Goal: Browse casually: Explore the website without a specific task or goal

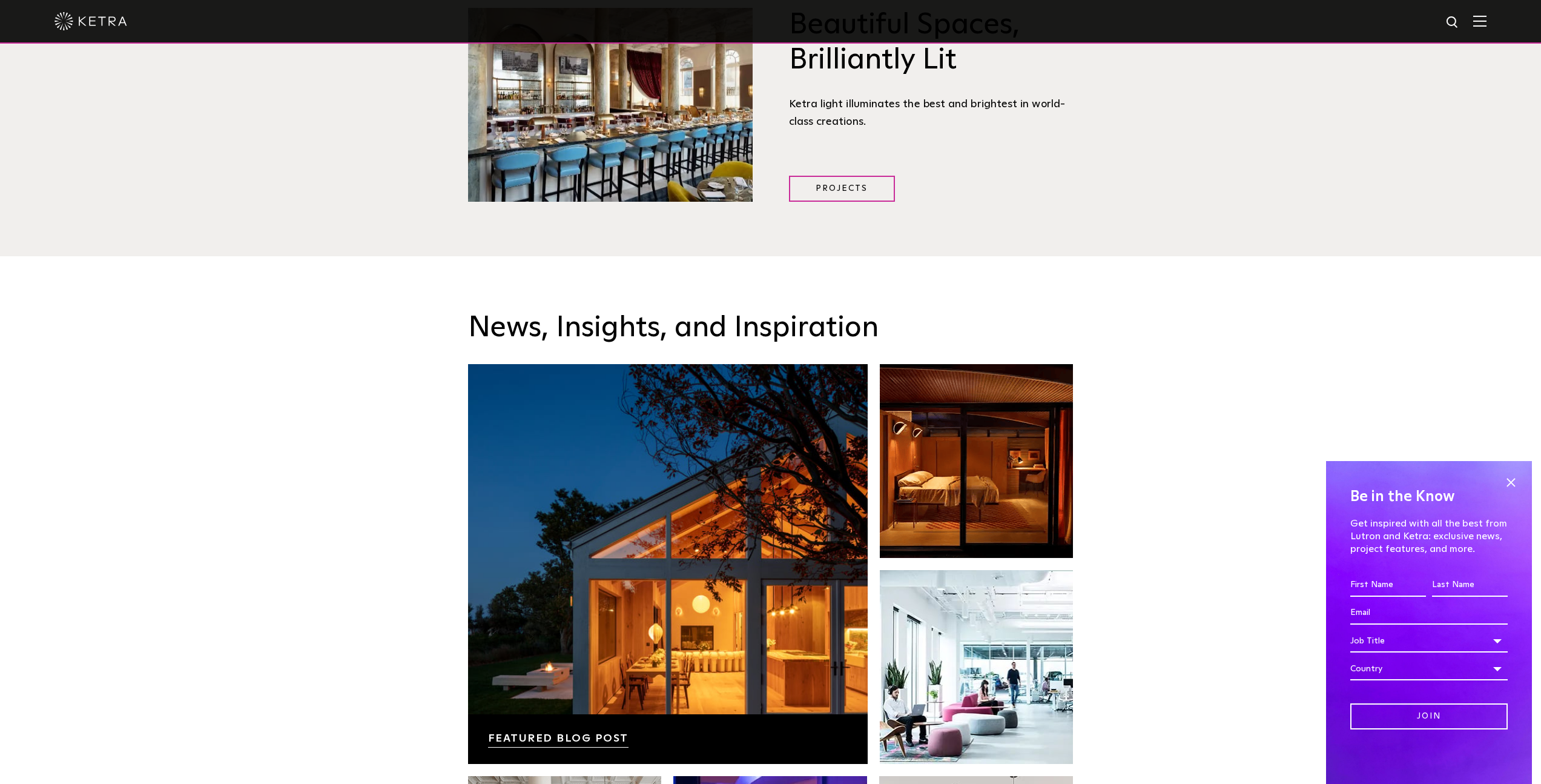
scroll to position [1176, 0]
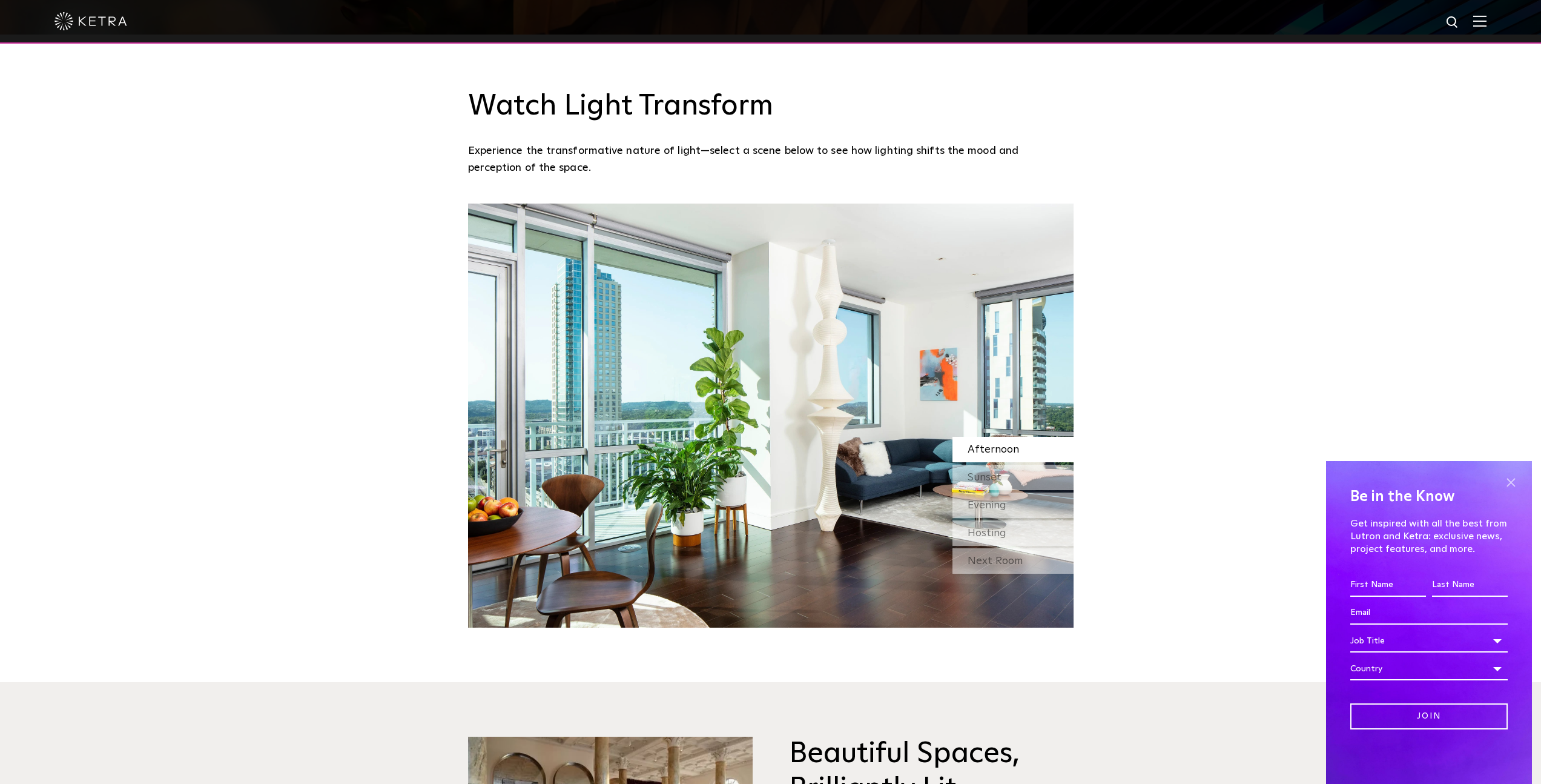
click at [1514, 481] on span at bounding box center [1511, 482] width 19 height 19
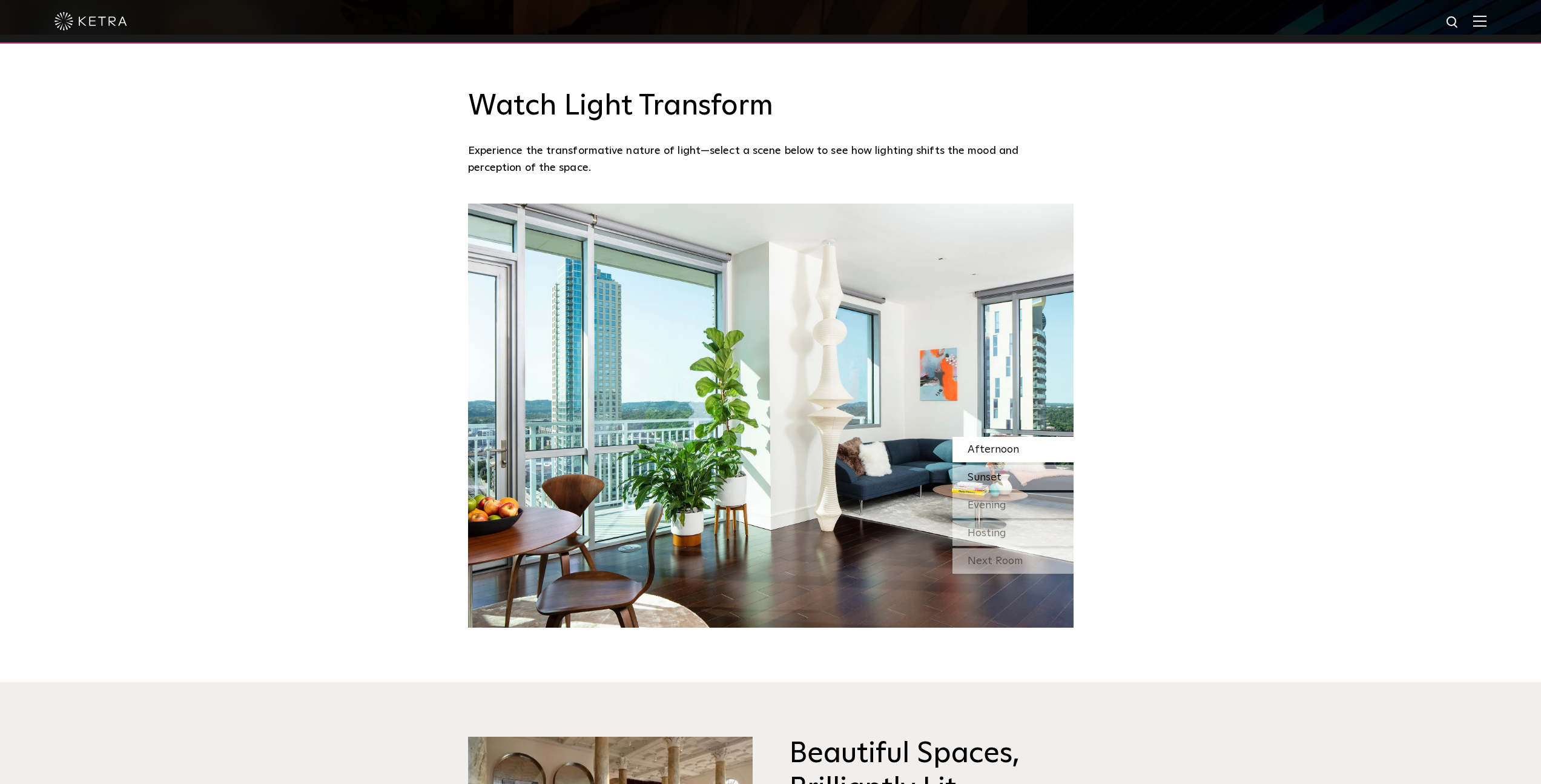
click at [1007, 479] on div "Sunset" at bounding box center [1013, 477] width 121 height 25
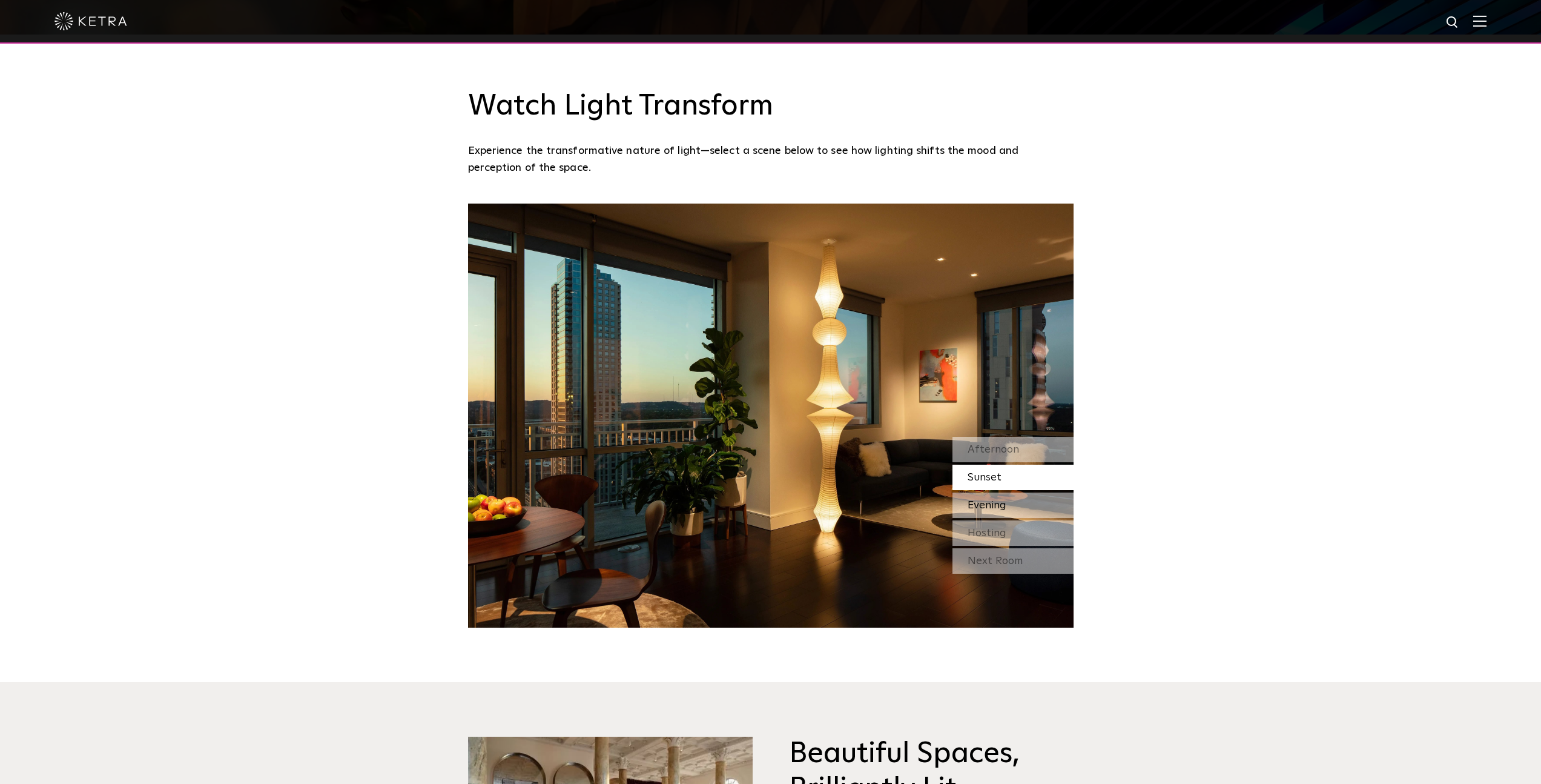
click at [1024, 500] on div "Evening" at bounding box center [1013, 505] width 121 height 25
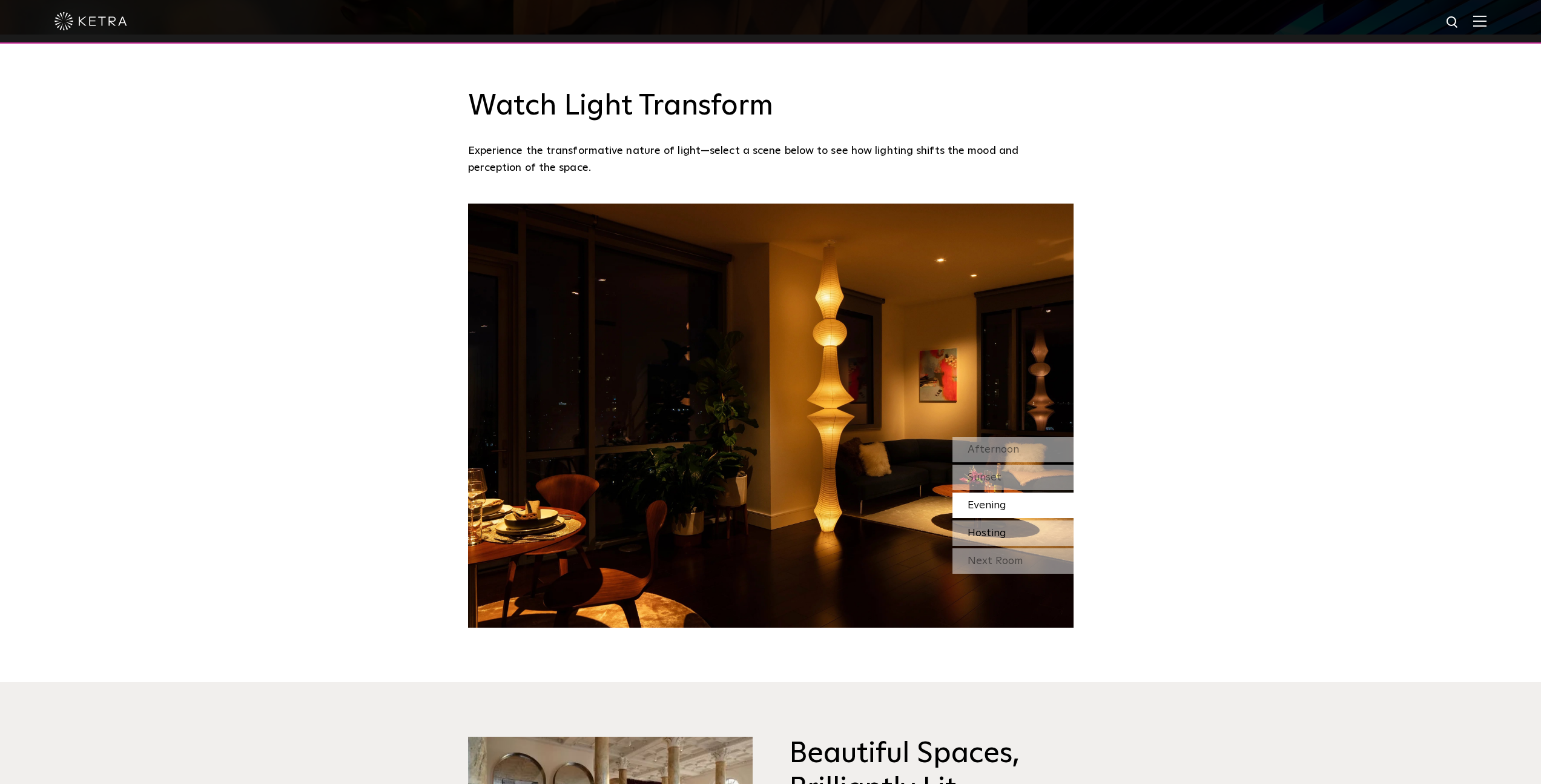
click at [1021, 528] on div "Hosting" at bounding box center [1013, 533] width 121 height 25
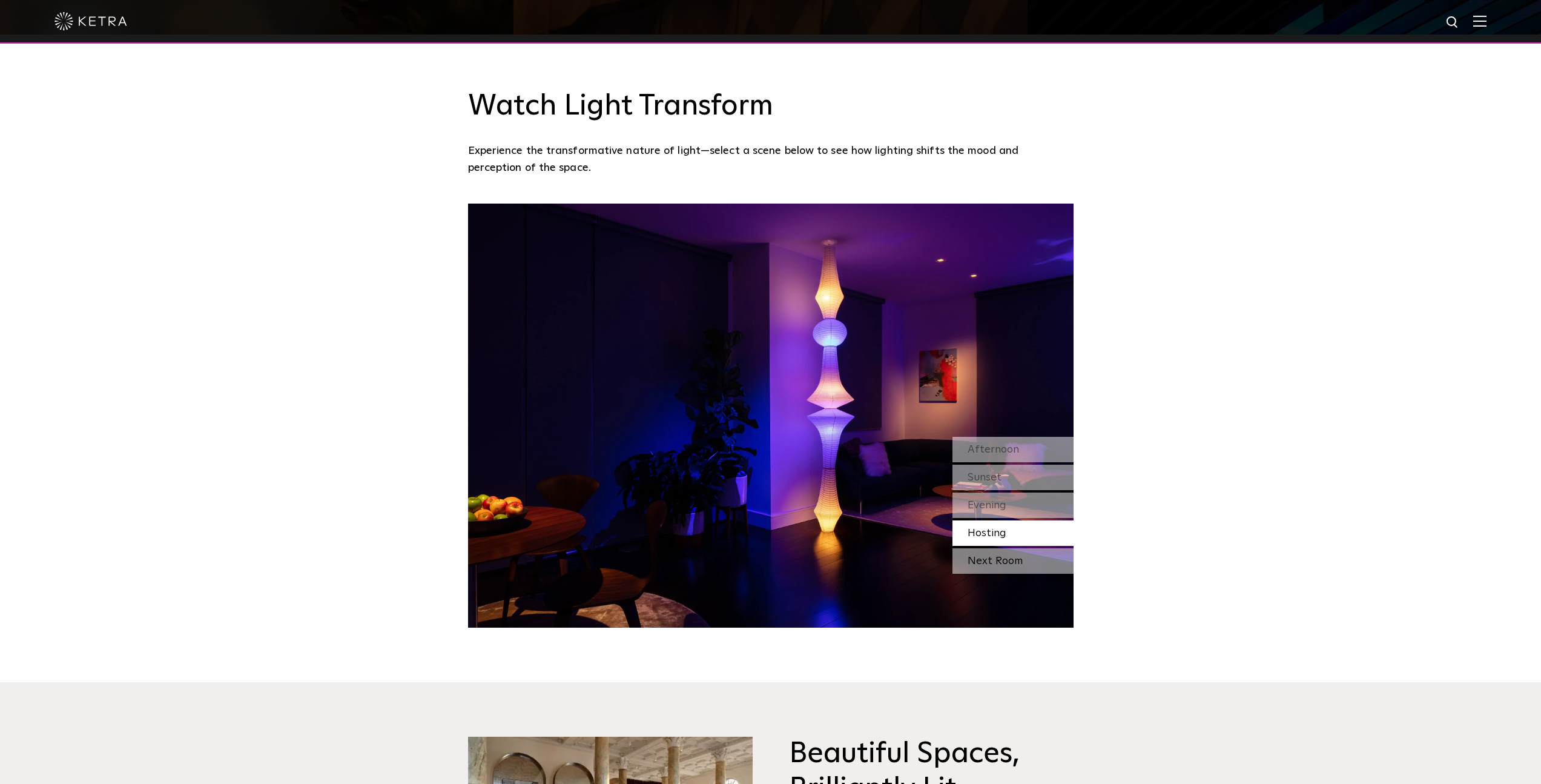
click at [1016, 557] on div "Next Room" at bounding box center [1013, 561] width 121 height 25
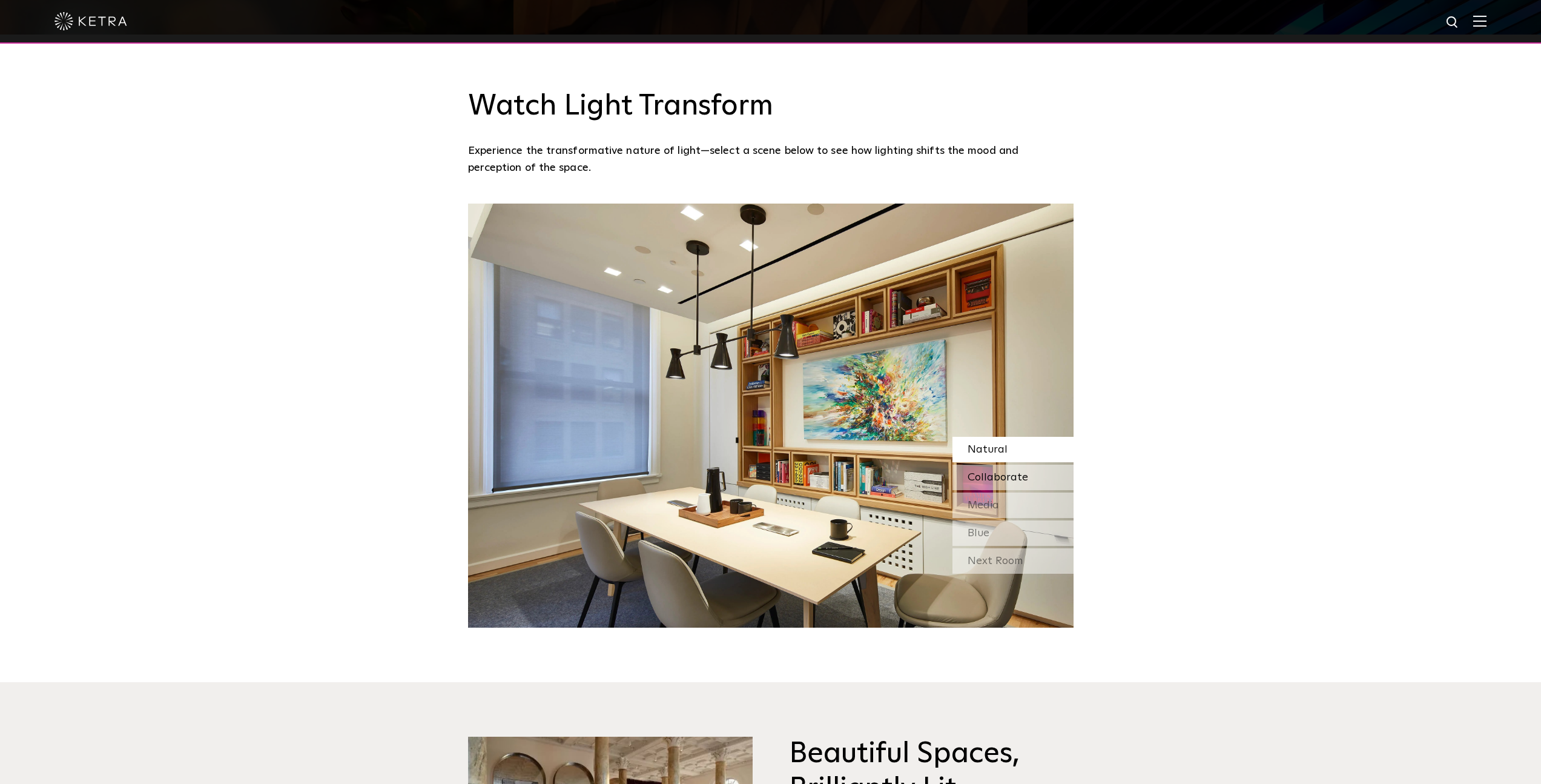
click at [980, 483] on div "Collaborate" at bounding box center [1013, 477] width 121 height 25
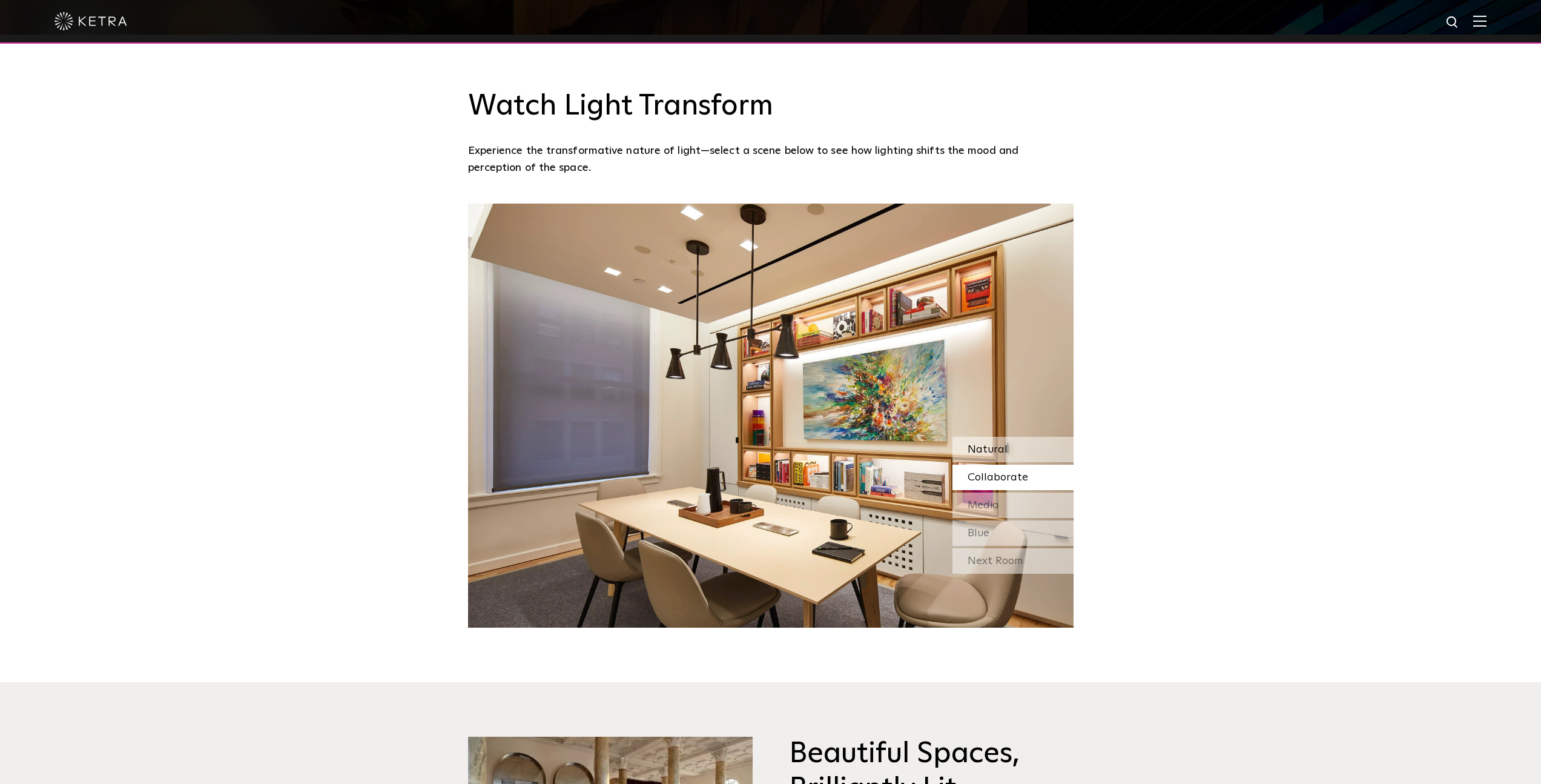
click at [994, 451] on span "Natural" at bounding box center [987, 450] width 40 height 11
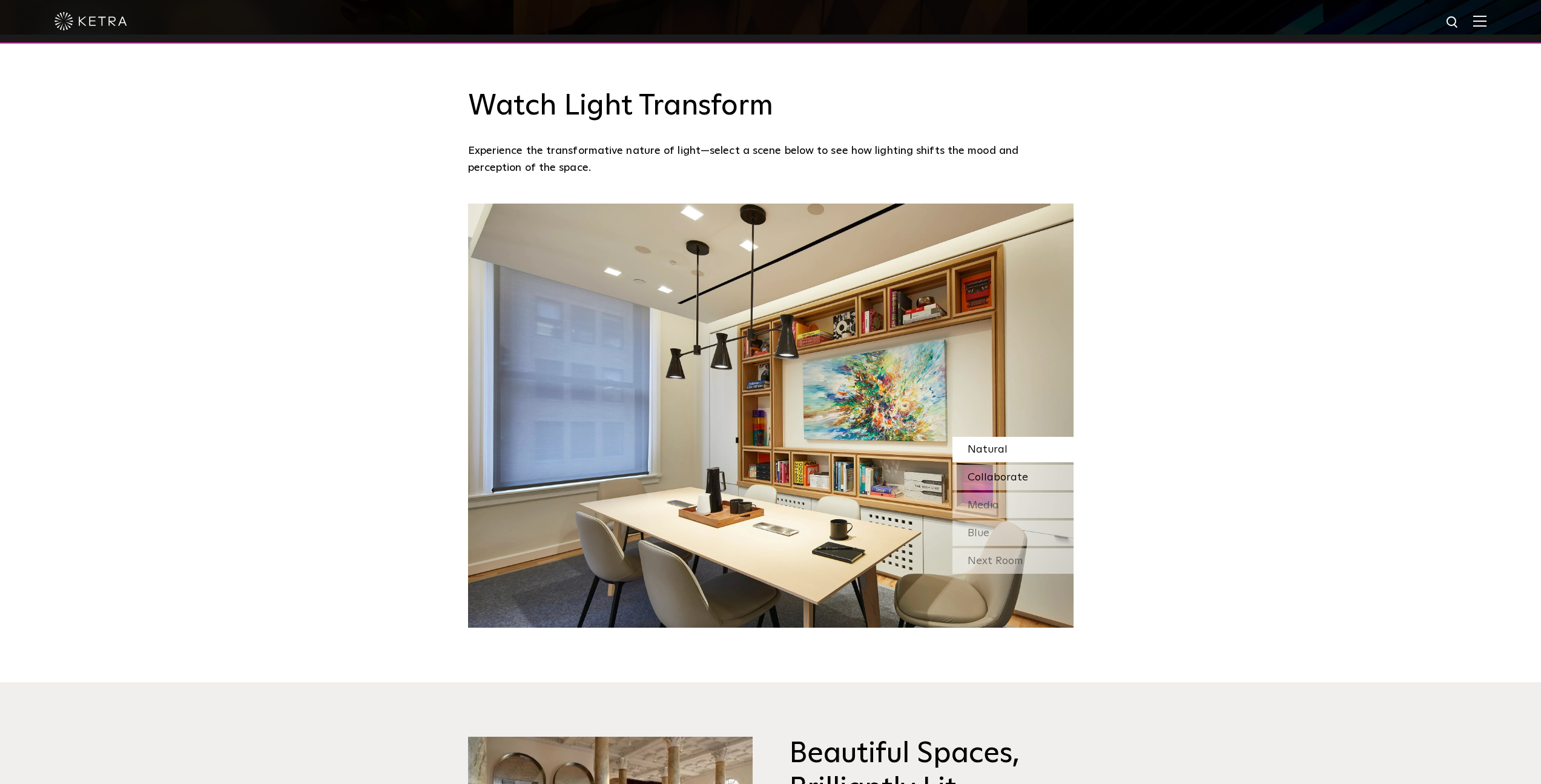
click at [985, 481] on span "Collaborate" at bounding box center [997, 478] width 61 height 11
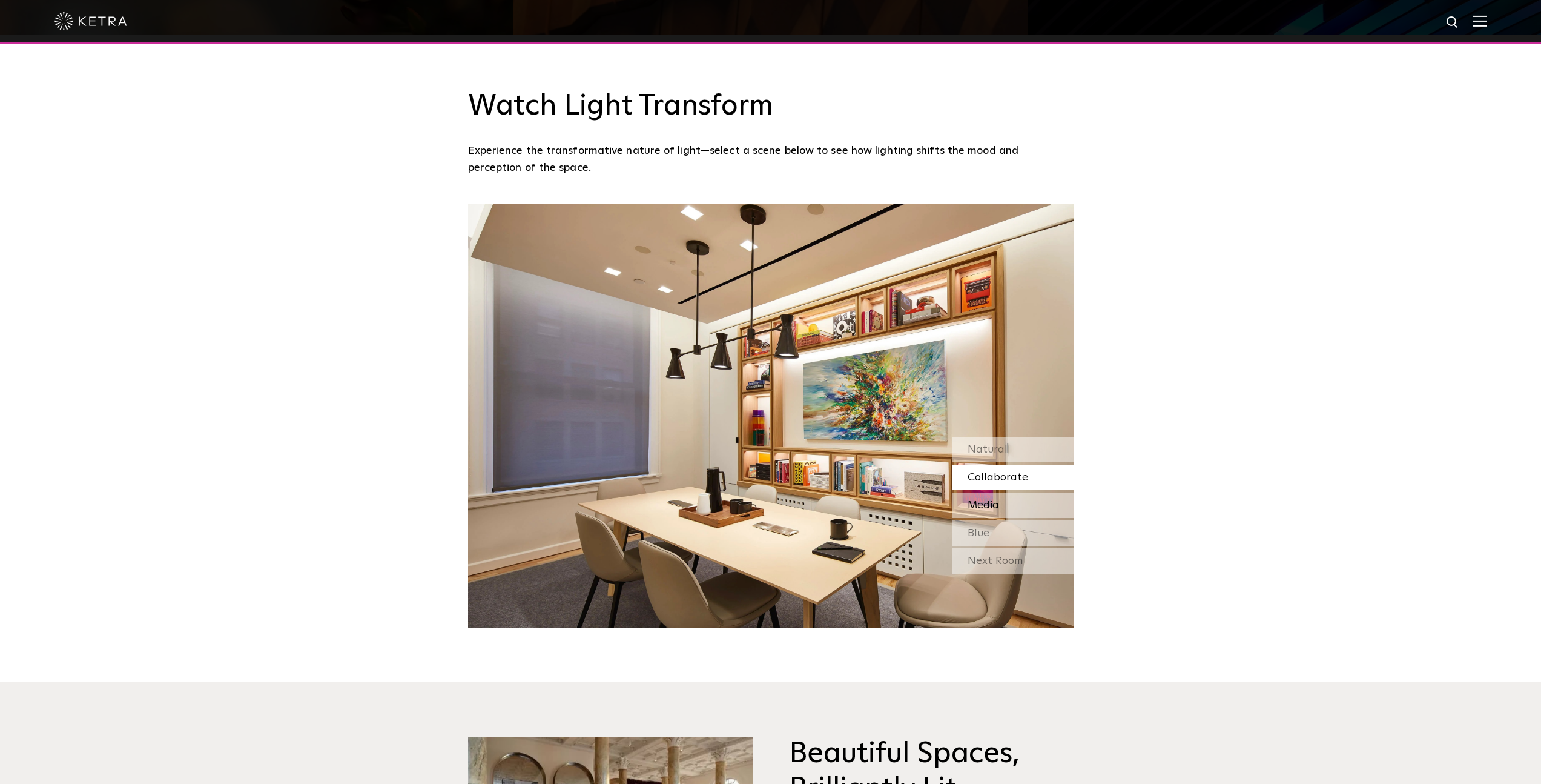
click at [981, 510] on div "Media" at bounding box center [1013, 505] width 121 height 25
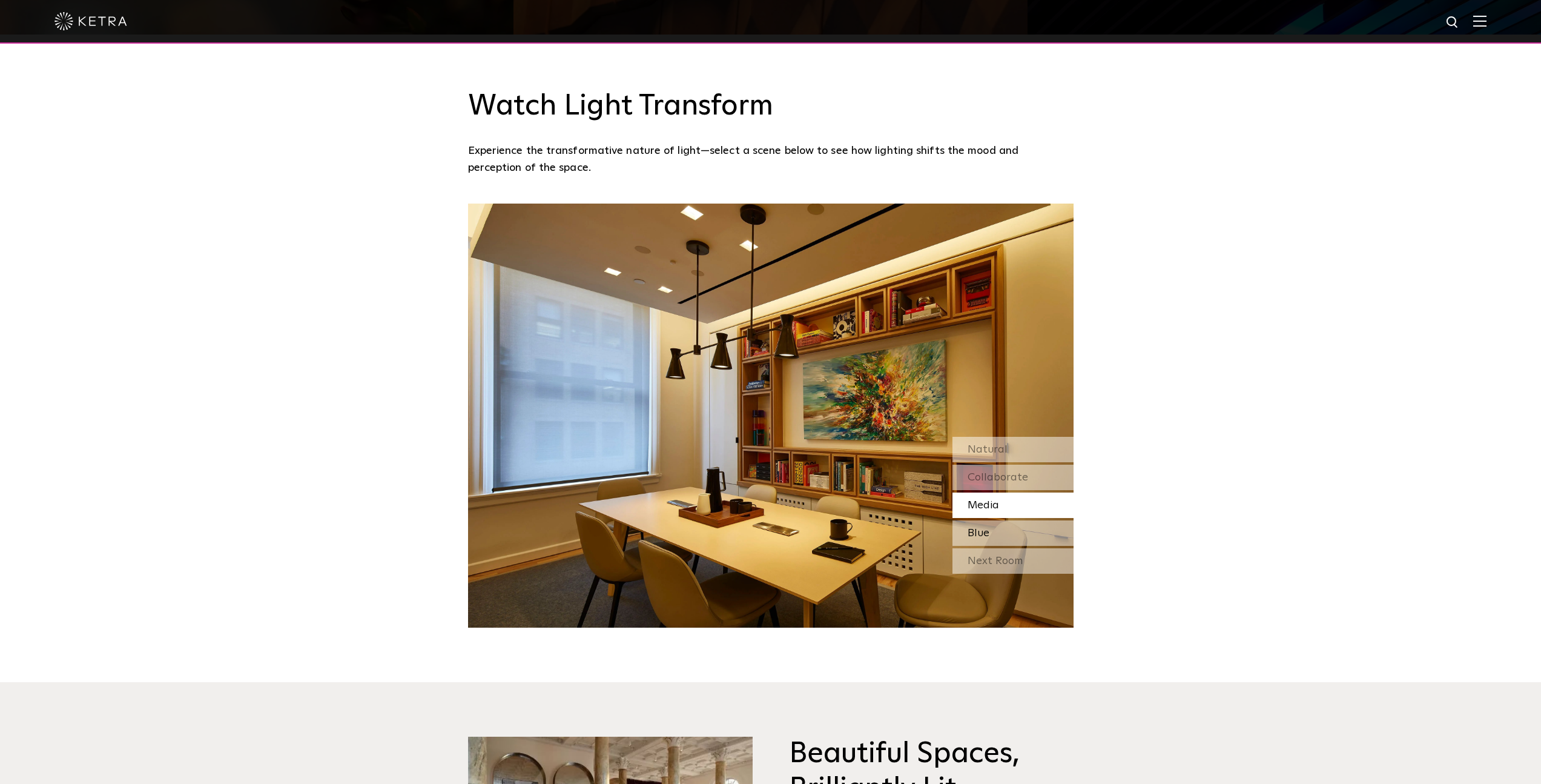
click at [989, 533] on span "Blue" at bounding box center [978, 534] width 21 height 11
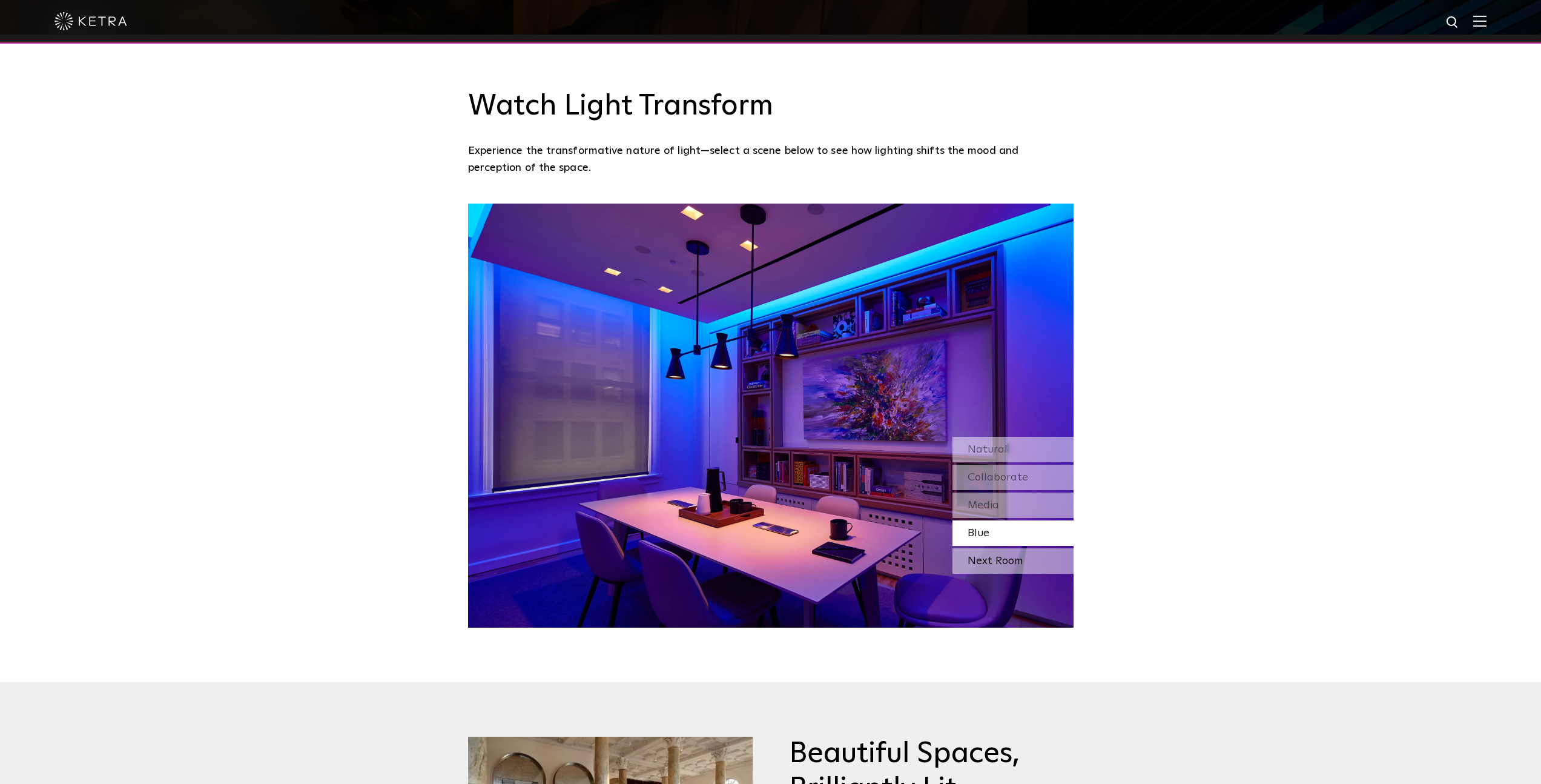
click at [1006, 561] on div "Next Room" at bounding box center [1013, 561] width 121 height 25
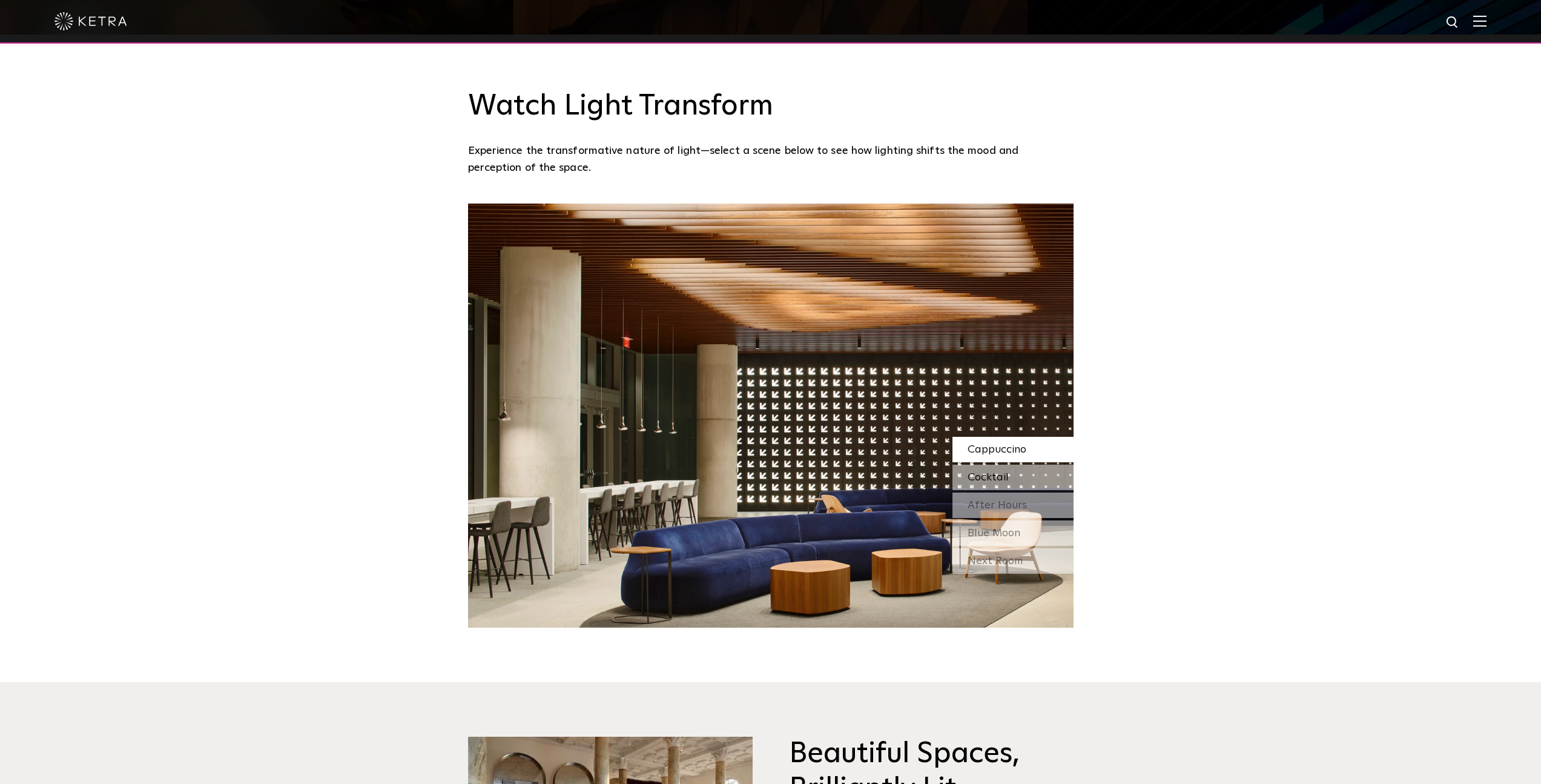
click at [992, 476] on span "Cocktail" at bounding box center [988, 478] width 41 height 11
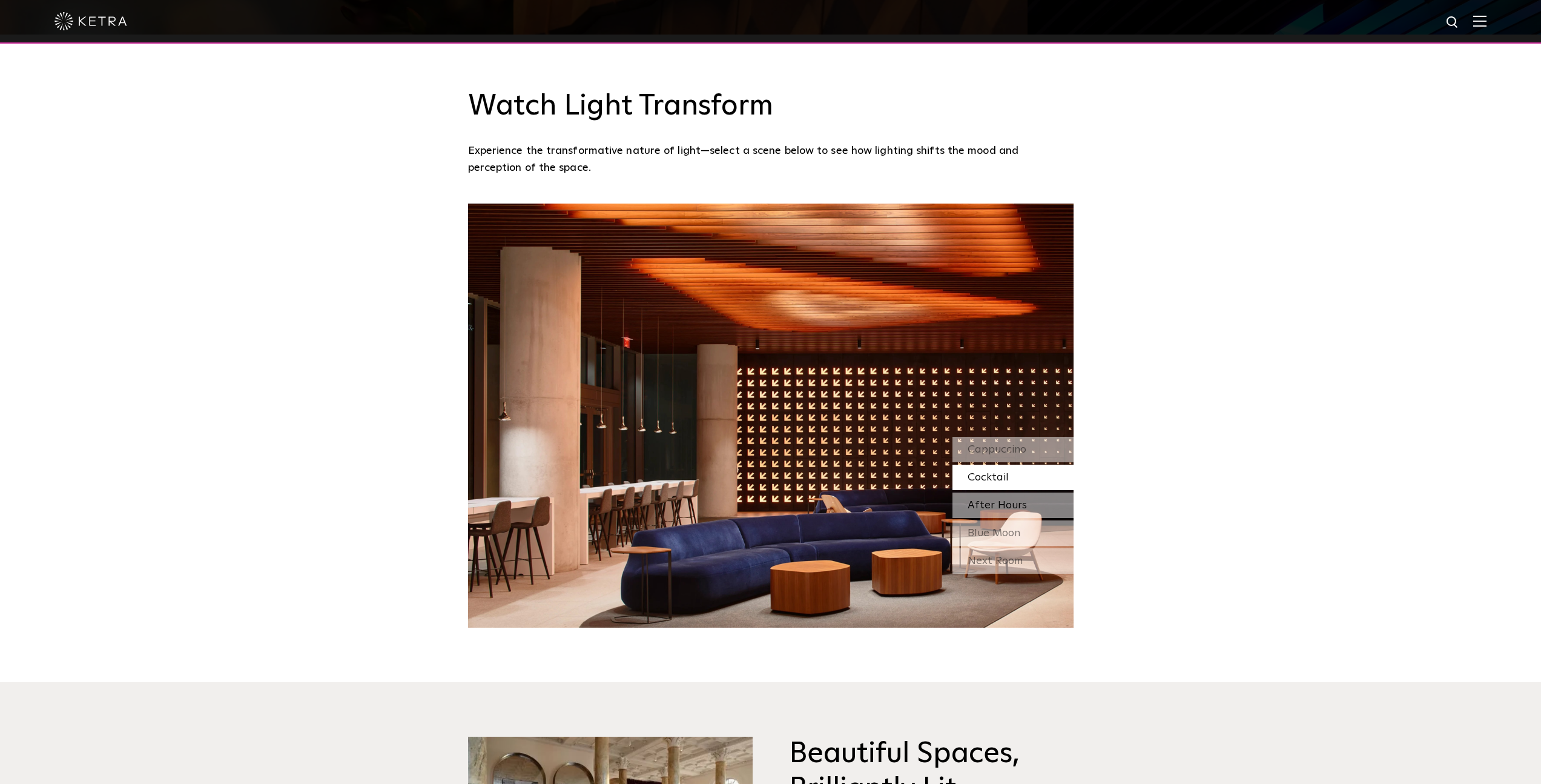
click at [989, 507] on span "After Hours" at bounding box center [997, 506] width 60 height 11
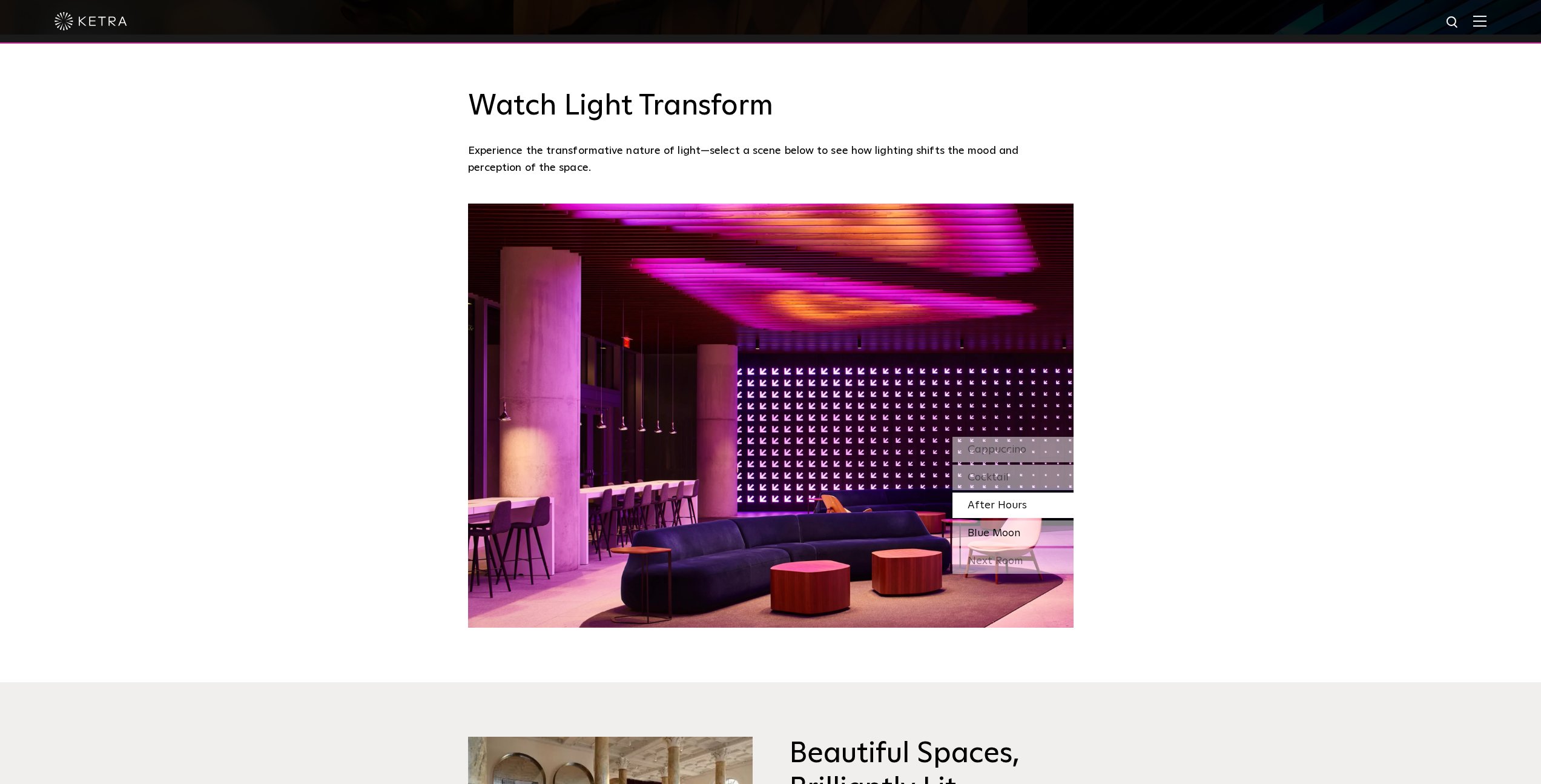
click at [990, 526] on div "Blue Moon" at bounding box center [1013, 533] width 121 height 25
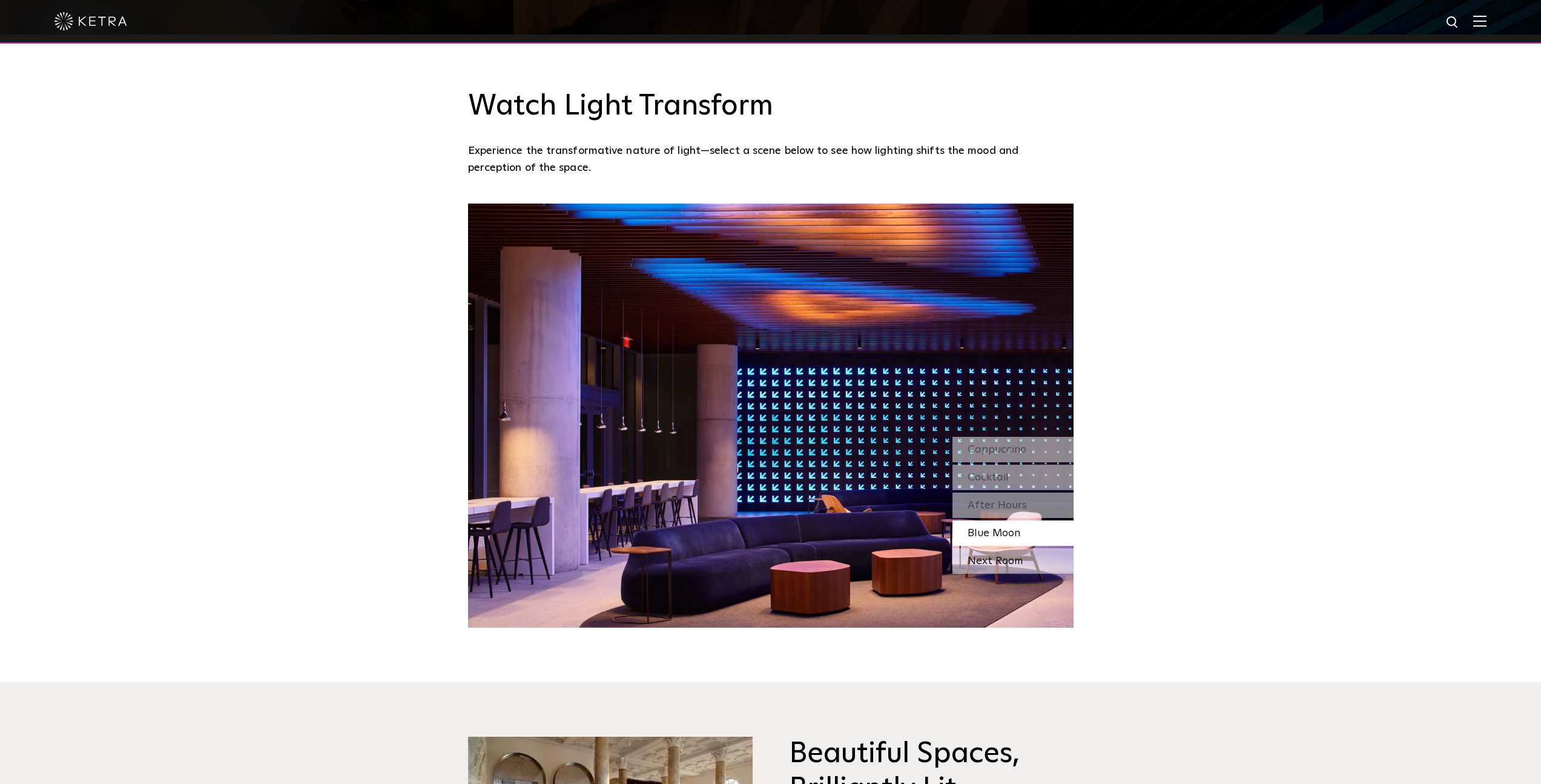
click at [981, 562] on div "Next Room" at bounding box center [1013, 561] width 121 height 25
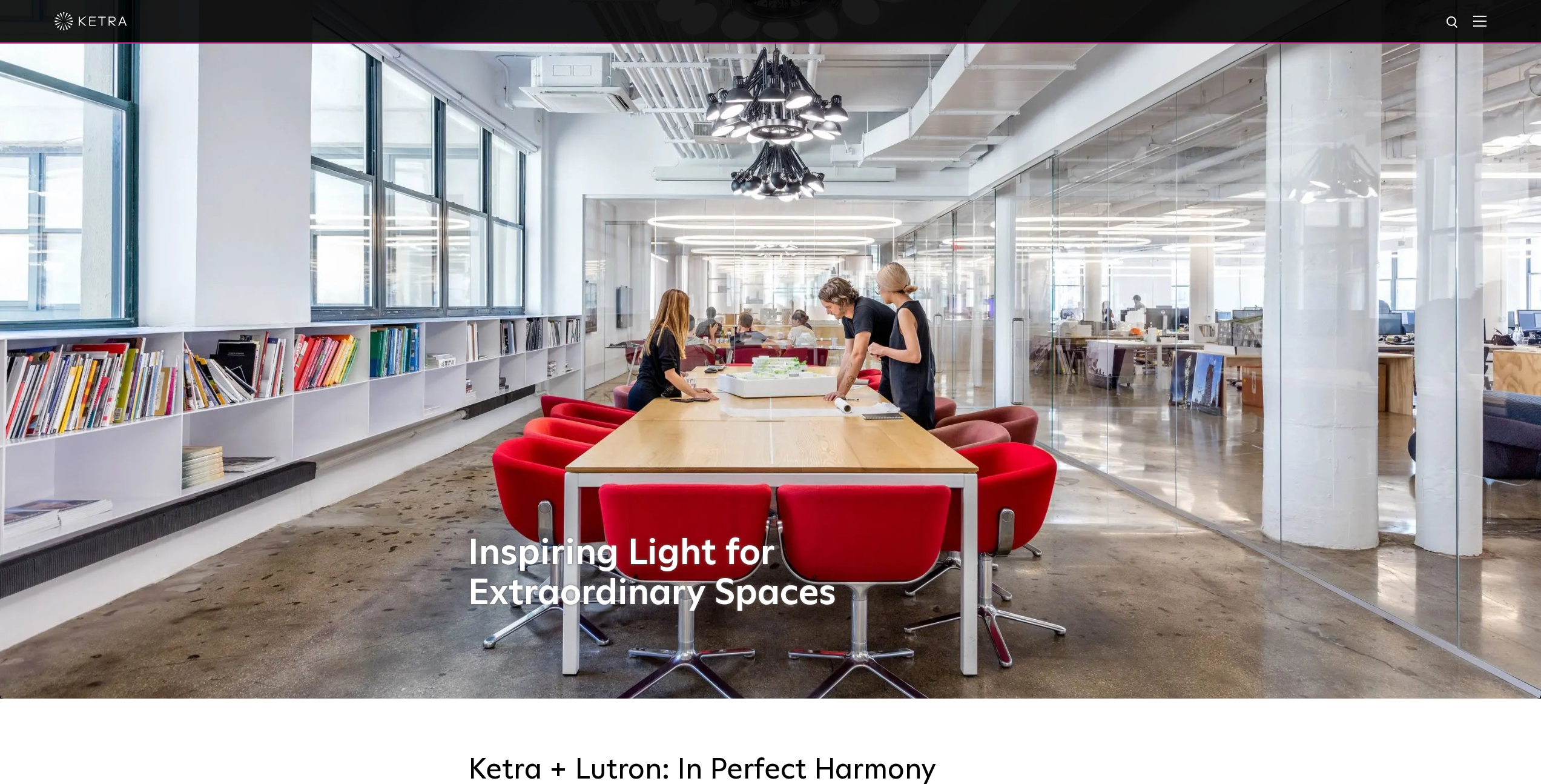
scroll to position [0, 0]
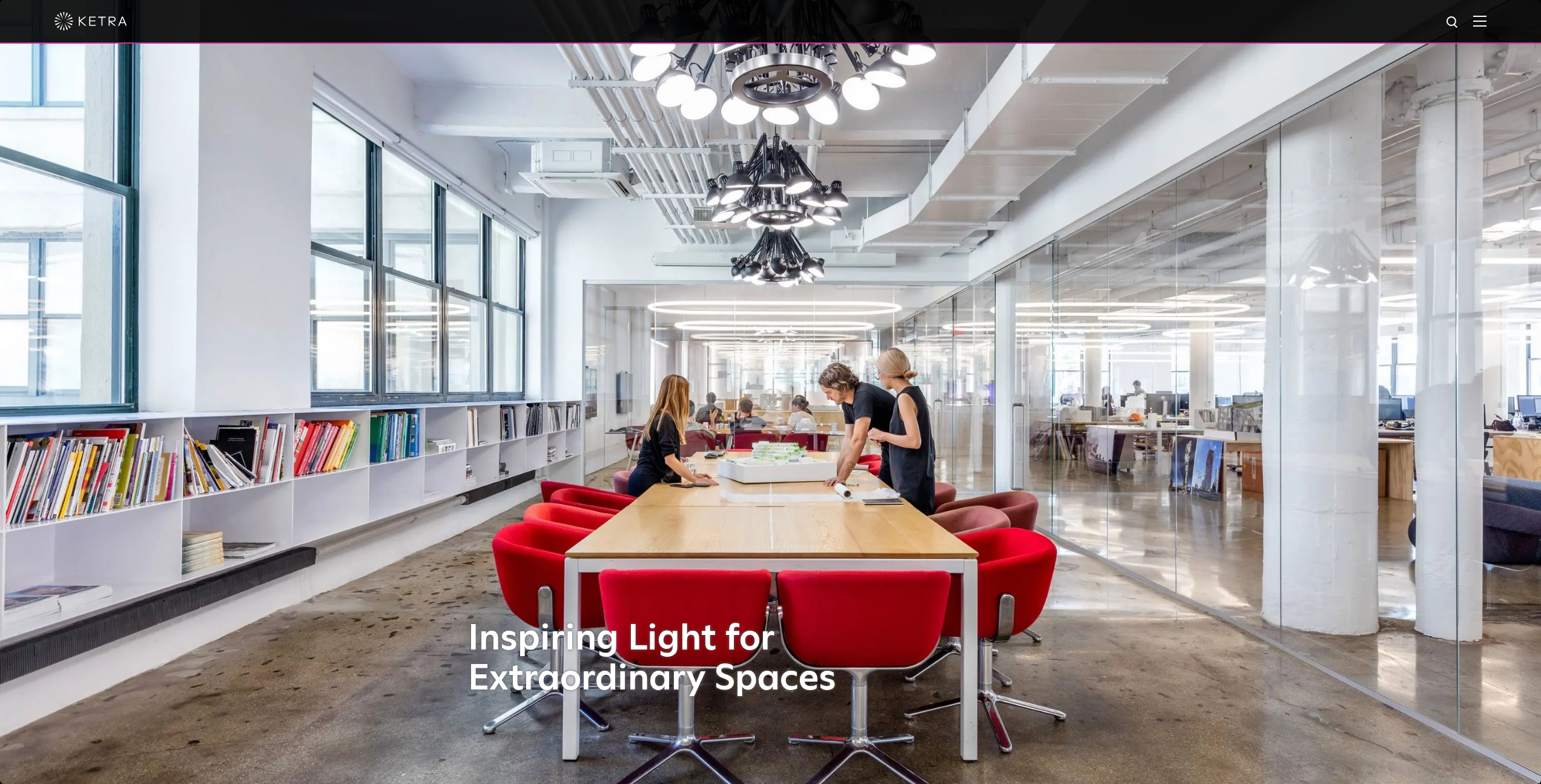
click at [85, 13] on img at bounding box center [91, 21] width 73 height 19
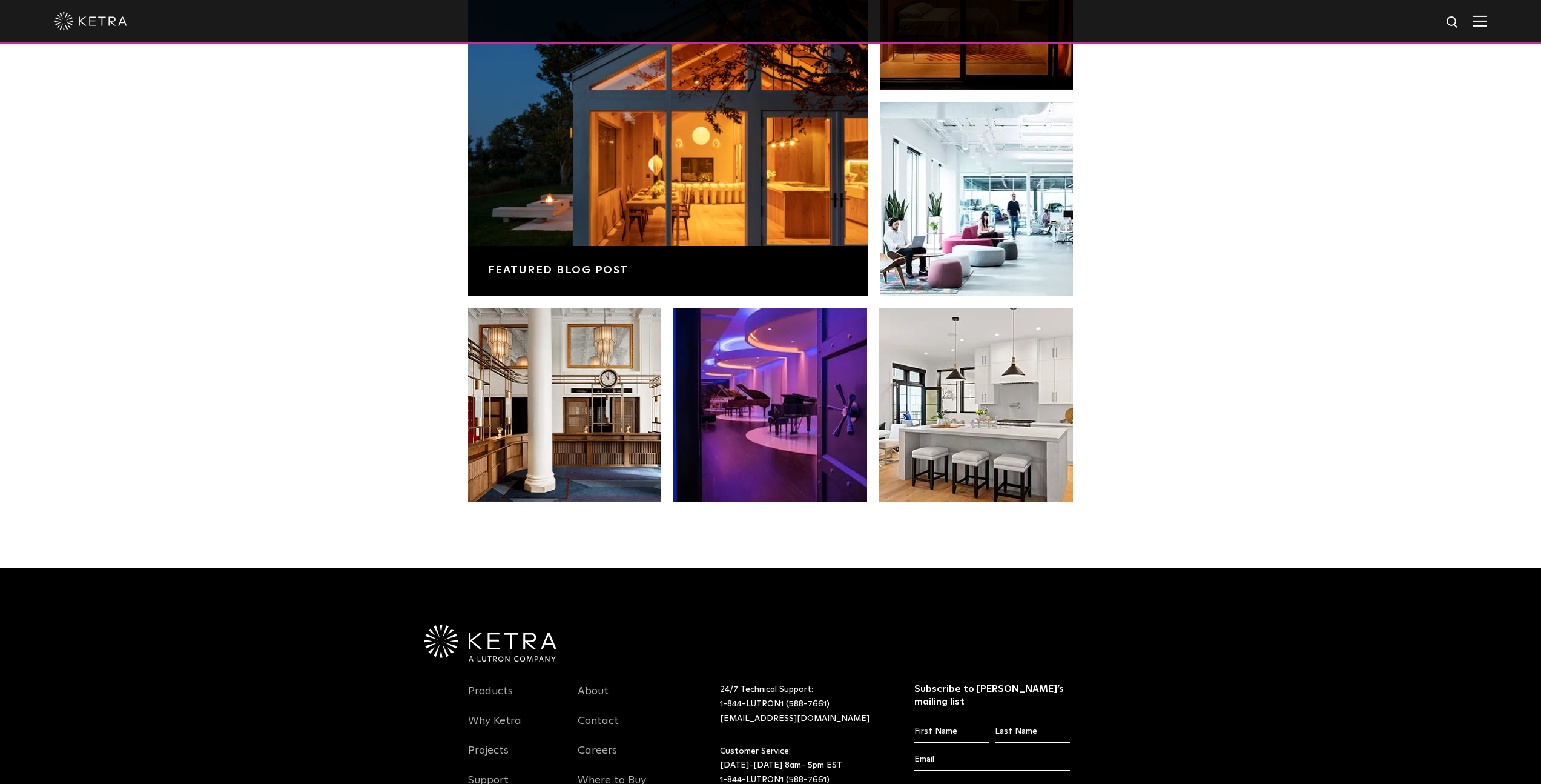
scroll to position [2545, 0]
